Goal: Information Seeking & Learning: Learn about a topic

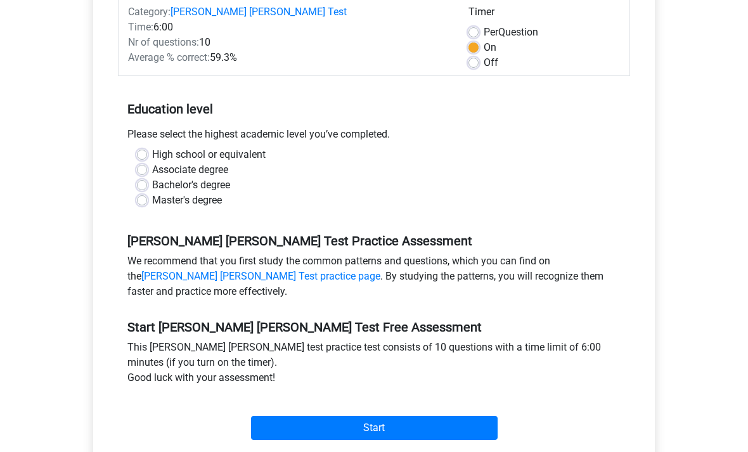
scroll to position [186, 0]
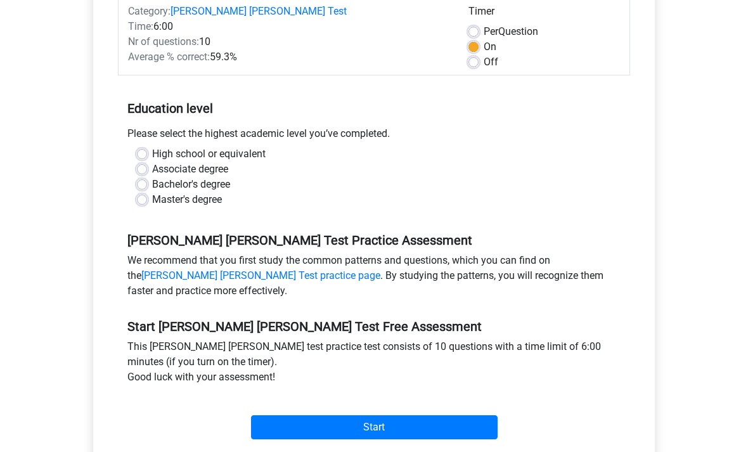
click at [152, 178] on label "Bachelor's degree" at bounding box center [191, 185] width 78 height 15
click at [145, 178] on input "Bachelor's degree" at bounding box center [142, 184] width 10 height 13
radio input "true"
click at [275, 416] on input "Start" at bounding box center [374, 428] width 247 height 24
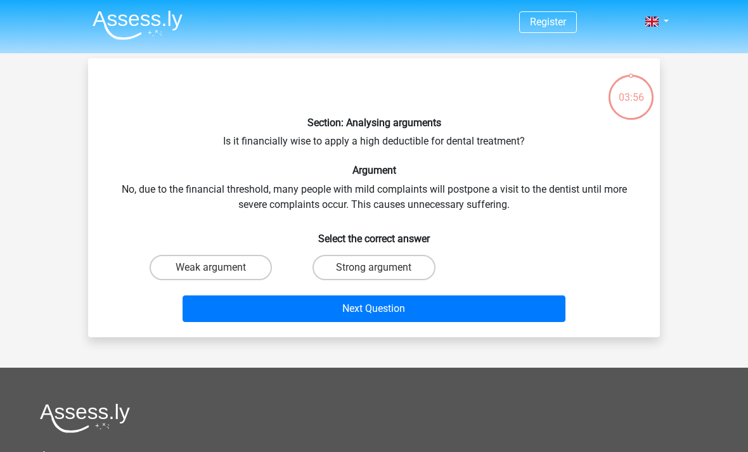
click at [247, 267] on label "Weak argument" at bounding box center [211, 267] width 122 height 25
click at [219, 268] on input "Weak argument" at bounding box center [215, 272] width 8 height 8
radio input "true"
click at [389, 313] on button "Next Question" at bounding box center [375, 309] width 384 height 27
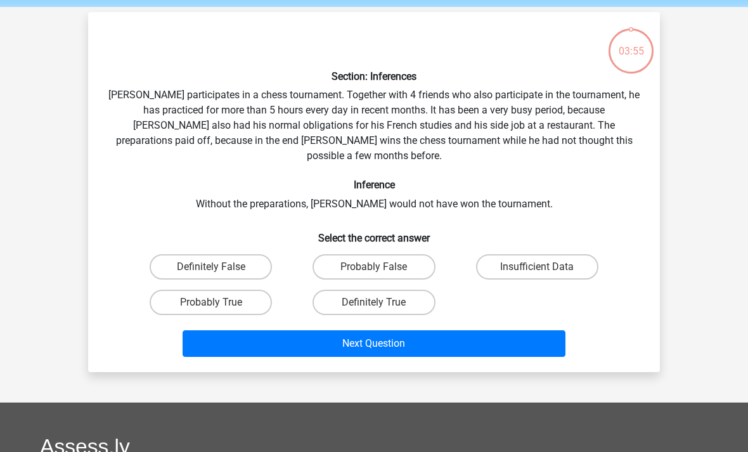
scroll to position [58, 0]
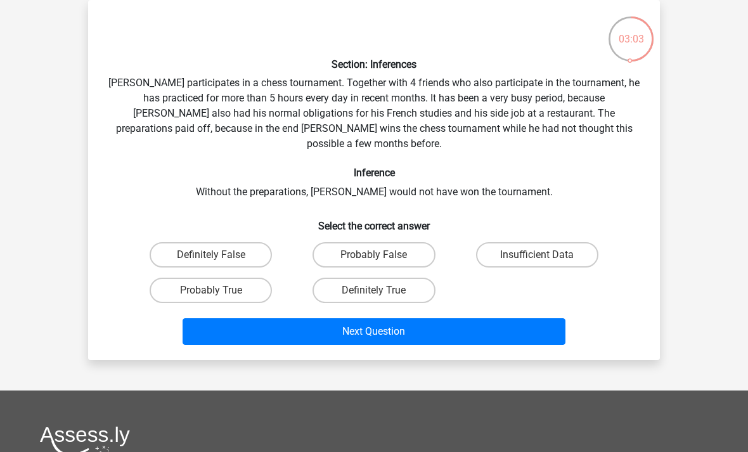
click at [245, 278] on label "Probably True" at bounding box center [211, 290] width 122 height 25
click at [219, 291] on input "Probably True" at bounding box center [215, 295] width 8 height 8
radio input "true"
click at [307, 318] on button "Next Question" at bounding box center [375, 331] width 384 height 27
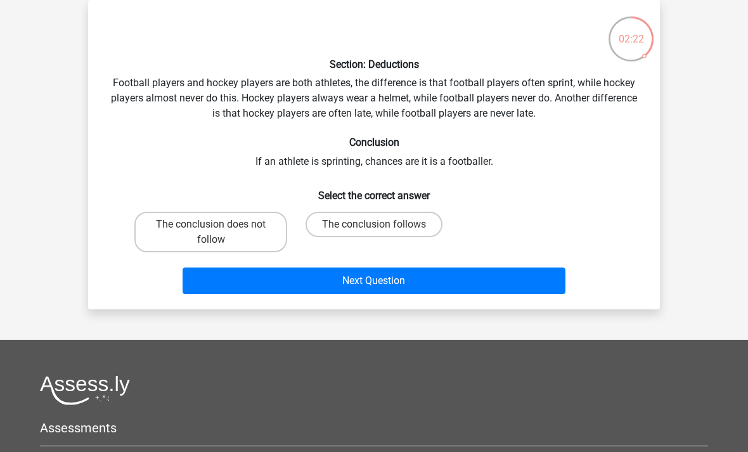
click at [382, 224] on label "The conclusion follows" at bounding box center [374, 224] width 137 height 25
click at [382, 225] on input "The conclusion follows" at bounding box center [378, 229] width 8 height 8
radio input "true"
click at [408, 271] on button "Next Question" at bounding box center [375, 281] width 384 height 27
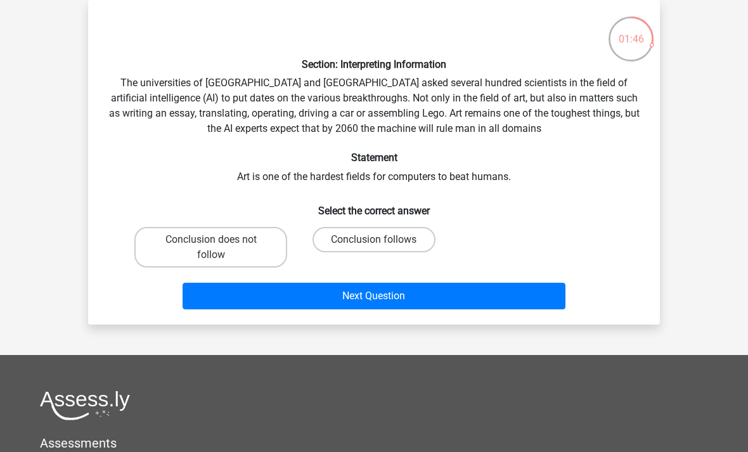
click at [408, 232] on label "Conclusion follows" at bounding box center [374, 239] width 122 height 25
click at [382, 240] on input "Conclusion follows" at bounding box center [378, 244] width 8 height 8
radio input "true"
click at [393, 298] on button "Next Question" at bounding box center [375, 296] width 384 height 27
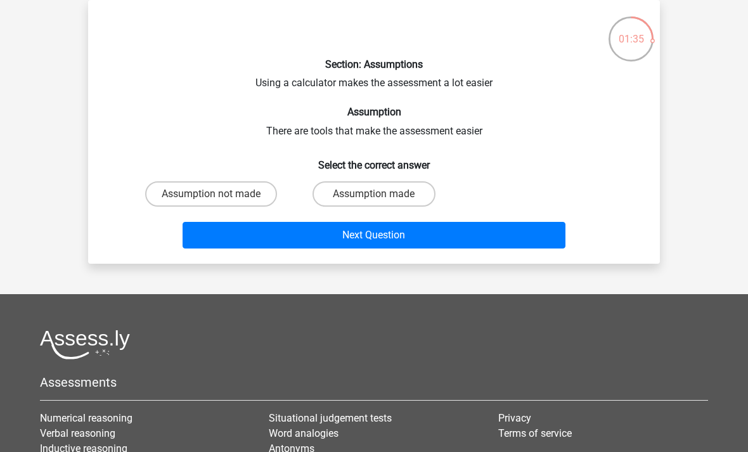
click at [368, 188] on label "Assumption made" at bounding box center [374, 193] width 122 height 25
click at [374, 194] on input "Assumption made" at bounding box center [378, 198] width 8 height 8
radio input "true"
click at [328, 237] on button "Next Question" at bounding box center [375, 235] width 384 height 27
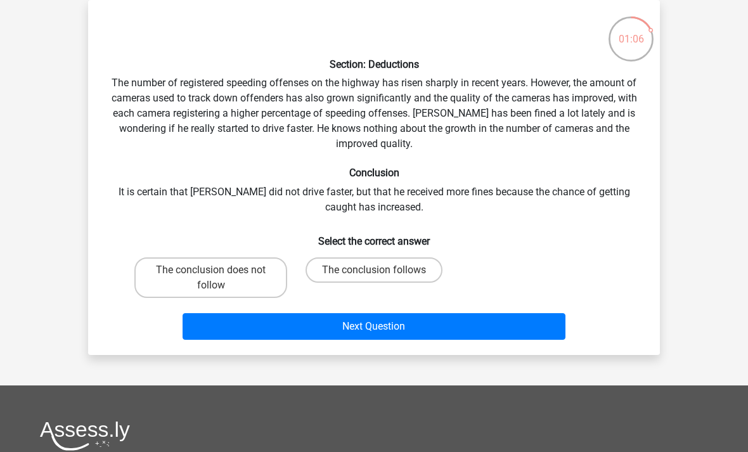
click at [263, 294] on label "The conclusion does not follow" at bounding box center [210, 278] width 153 height 41
click at [219, 278] on input "The conclusion does not follow" at bounding box center [215, 274] width 8 height 8
radio input "true"
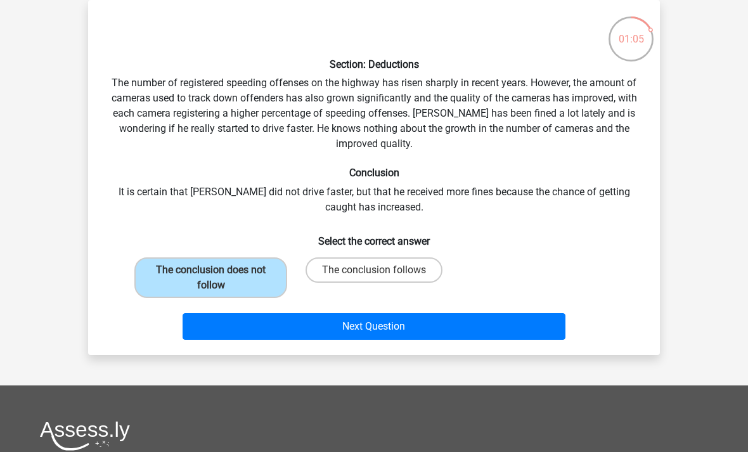
click at [271, 330] on button "Next Question" at bounding box center [375, 326] width 384 height 27
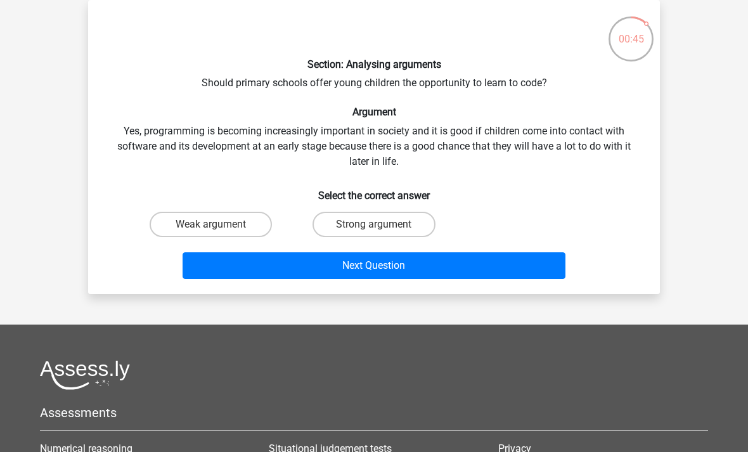
click at [379, 235] on label "Strong argument" at bounding box center [374, 224] width 122 height 25
click at [379, 233] on input "Strong argument" at bounding box center [378, 229] width 8 height 8
radio input "true"
click at [349, 274] on button "Next Question" at bounding box center [375, 265] width 384 height 27
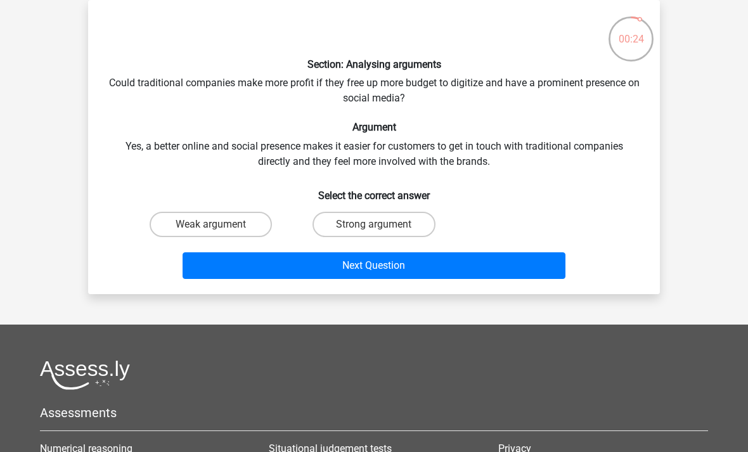
click at [382, 222] on label "Strong argument" at bounding box center [374, 224] width 122 height 25
click at [382, 225] on input "Strong argument" at bounding box center [378, 229] width 8 height 8
radio input "true"
click at [387, 272] on button "Next Question" at bounding box center [375, 265] width 384 height 27
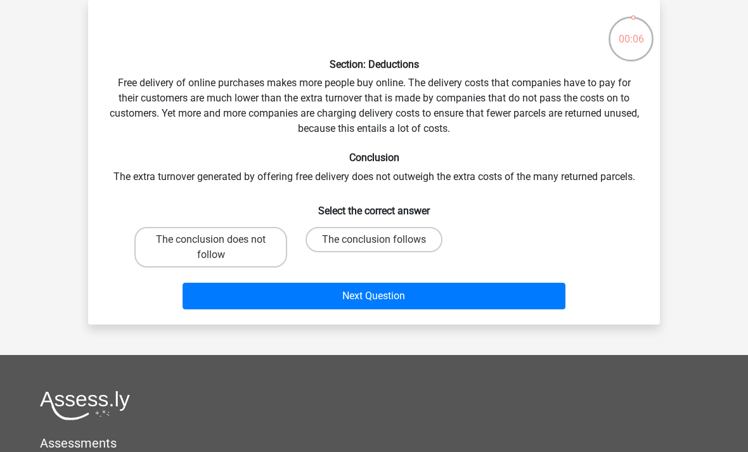
click at [265, 256] on label "The conclusion does not follow" at bounding box center [210, 247] width 153 height 41
click at [219, 248] on input "The conclusion does not follow" at bounding box center [215, 244] width 8 height 8
radio input "true"
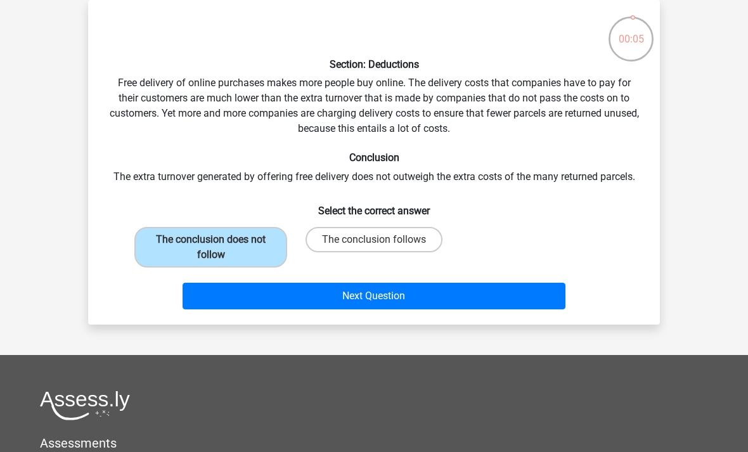
click at [303, 304] on button "Next Question" at bounding box center [375, 296] width 384 height 27
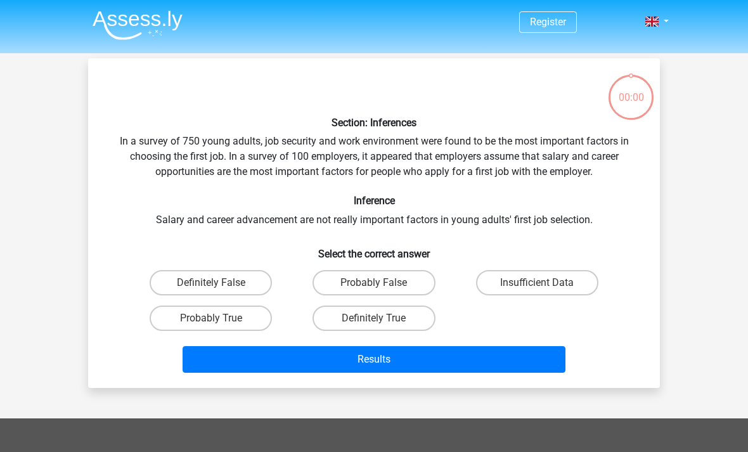
scroll to position [58, 0]
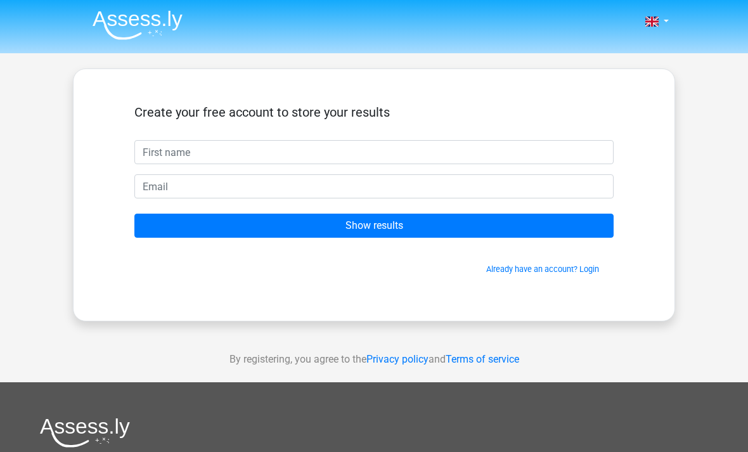
click at [475, 132] on div "Create your free account to store your results" at bounding box center [374, 123] width 480 height 36
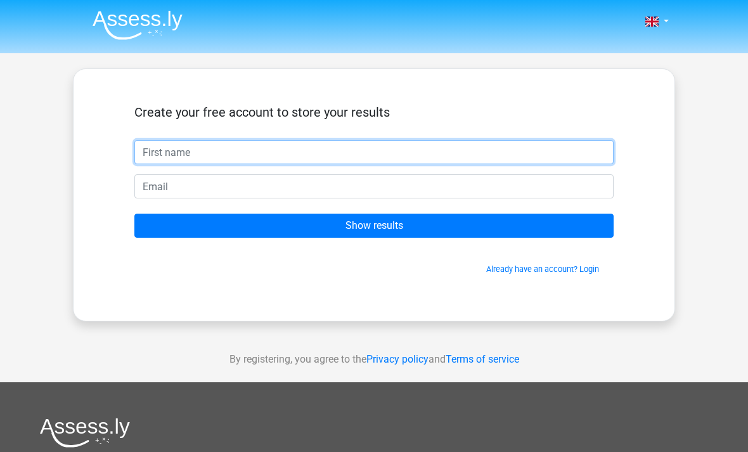
click at [476, 149] on input "text" at bounding box center [374, 152] width 480 height 24
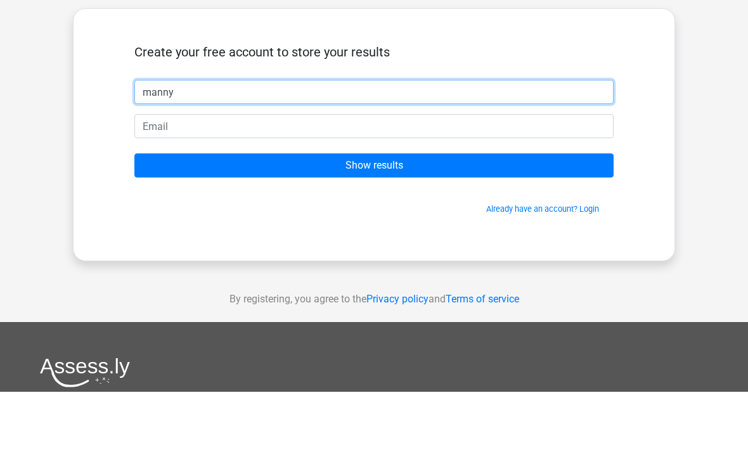
type input "manny"
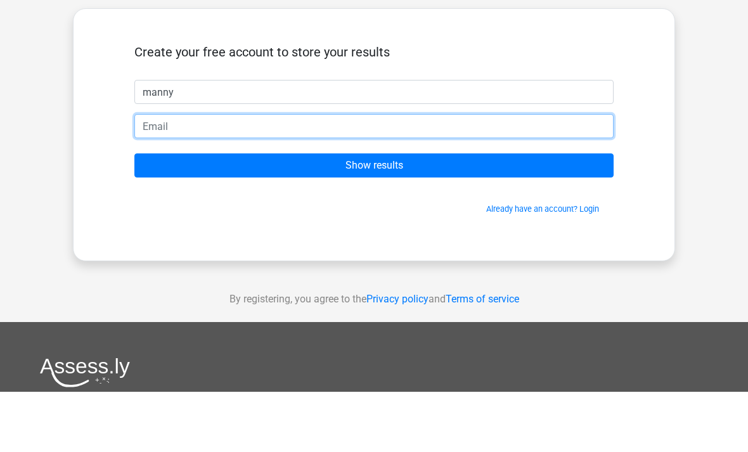
click at [169, 174] on input "email" at bounding box center [374, 186] width 480 height 24
type input "maddiemadimaddie@gmail.com"
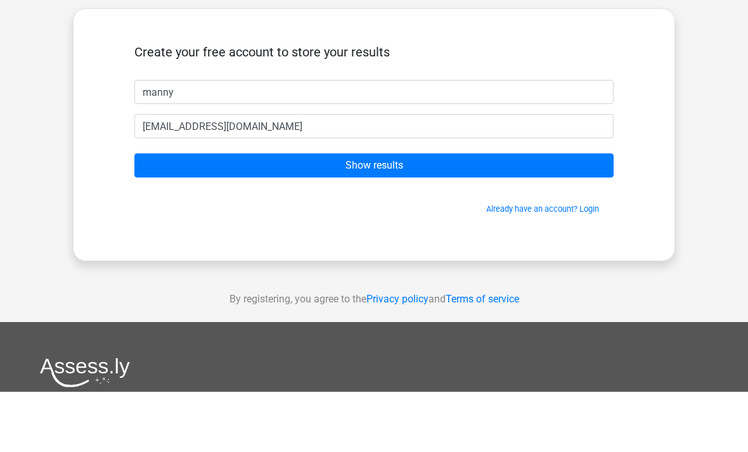
click at [218, 214] on input "Show results" at bounding box center [374, 226] width 480 height 24
click at [556, 214] on input "Show results" at bounding box center [374, 226] width 480 height 24
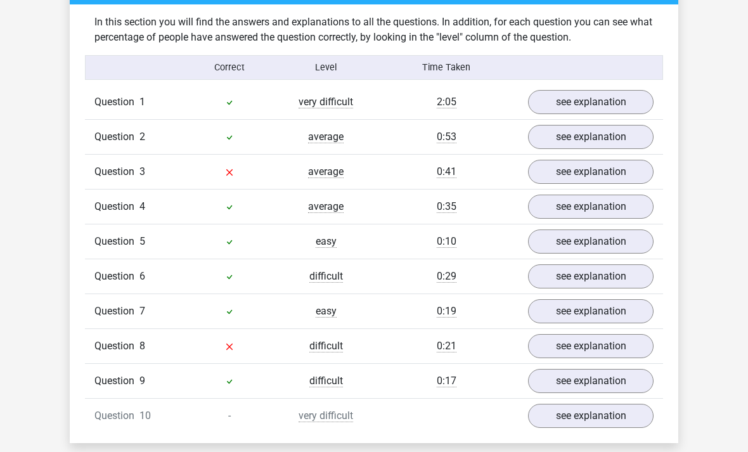
scroll to position [976, 0]
click at [558, 160] on link "see explanation" at bounding box center [591, 172] width 126 height 24
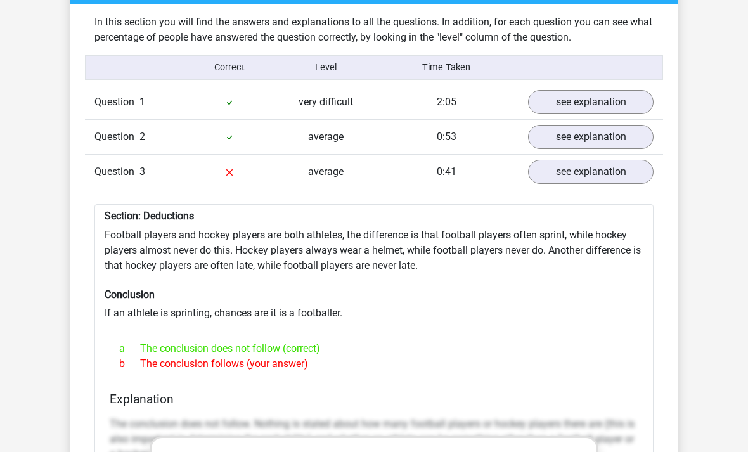
click at [559, 160] on link "see explanation" at bounding box center [591, 172] width 126 height 24
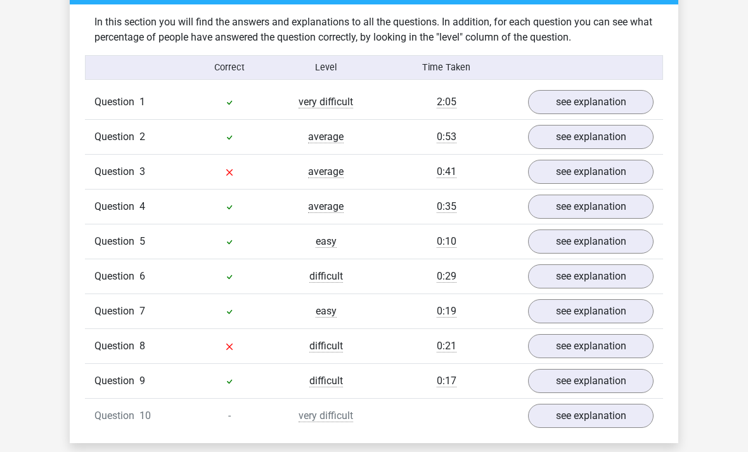
click at [582, 334] on link "see explanation" at bounding box center [591, 346] width 126 height 24
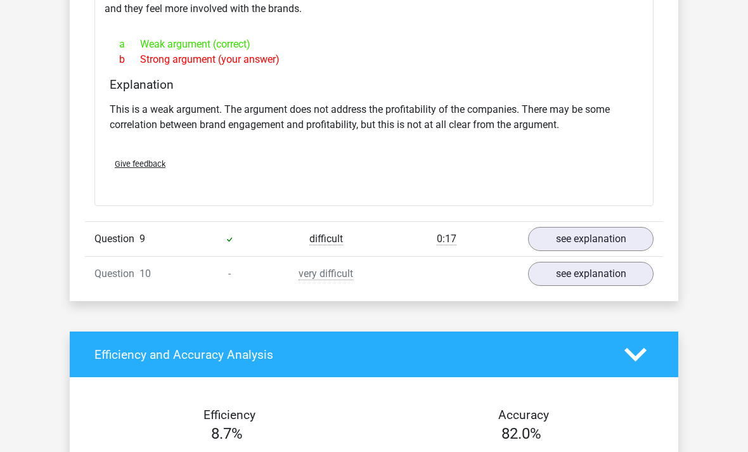
scroll to position [1454, 0]
click at [166, 267] on div "Question 10" at bounding box center [133, 274] width 96 height 15
click at [174, 267] on div "Question 10" at bounding box center [133, 274] width 96 height 15
click at [626, 262] on link "see explanation" at bounding box center [591, 274] width 126 height 24
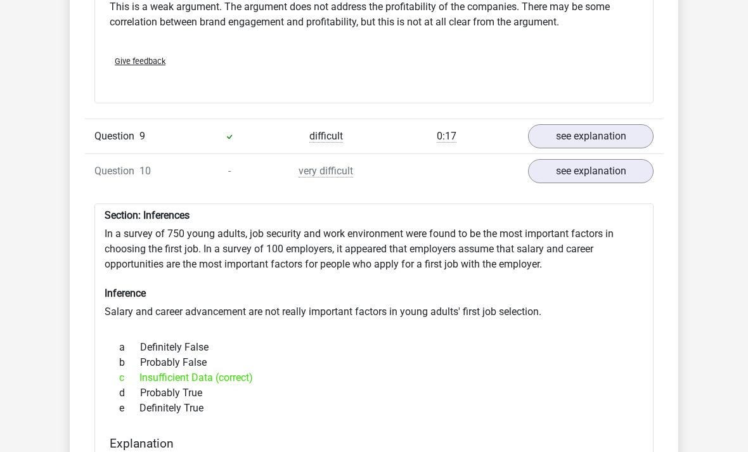
scroll to position [1563, 0]
